Goal: Task Accomplishment & Management: Manage account settings

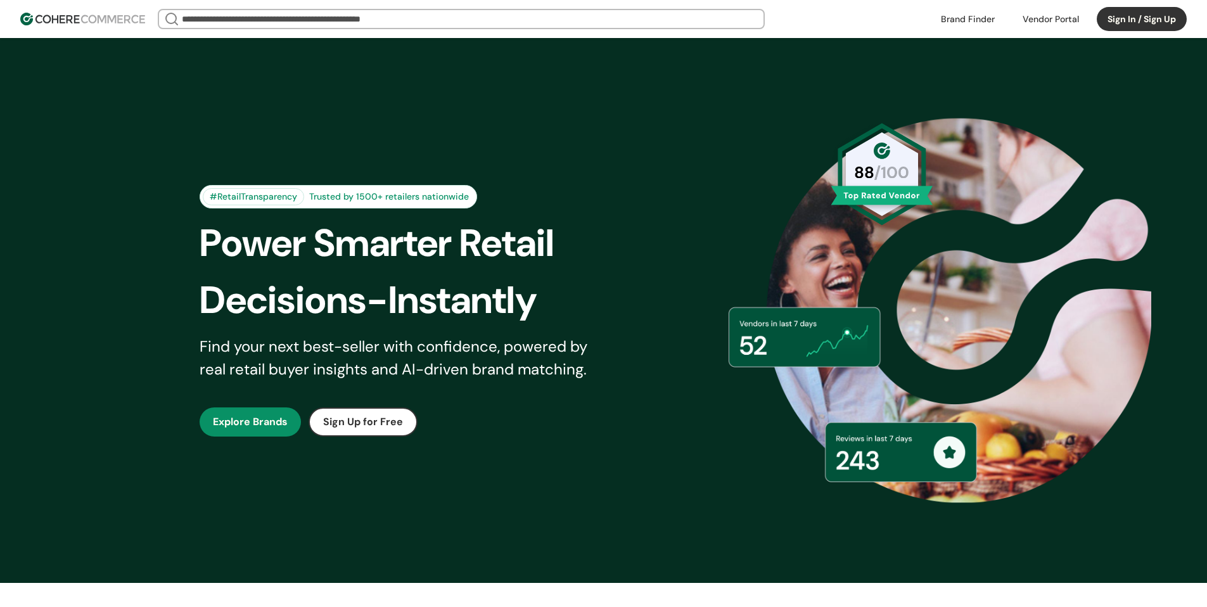
click at [1115, 22] on button "Sign In / Sign Up" at bounding box center [1141, 19] width 90 height 24
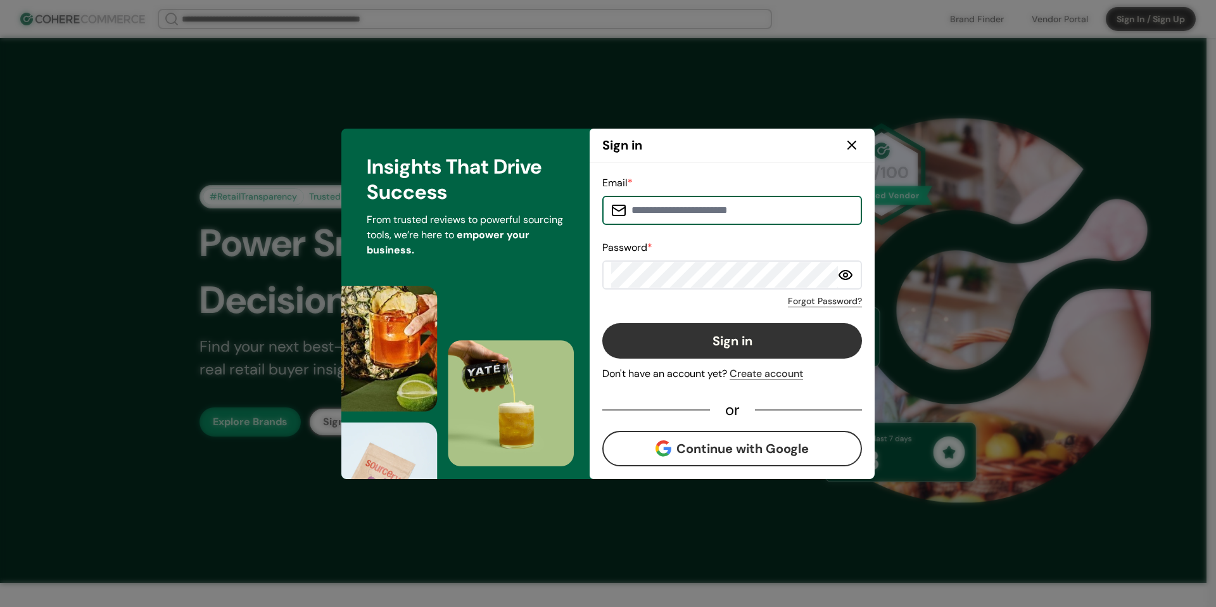
type input "**********"
click at [755, 208] on input "**********" at bounding box center [739, 210] width 227 height 25
click at [761, 325] on button "Sign in" at bounding box center [732, 340] width 260 height 35
